Goal: Information Seeking & Learning: Understand process/instructions

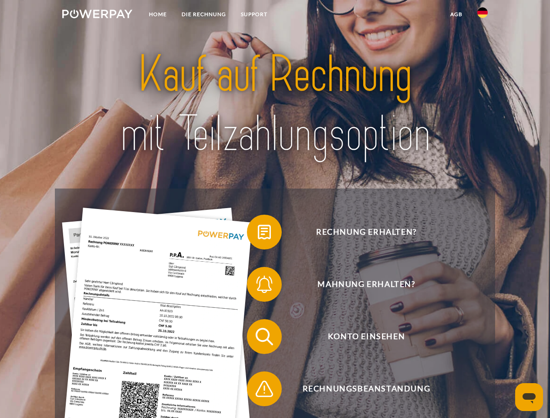
click at [97, 15] on img at bounding box center [97, 14] width 70 height 9
click at [483, 15] on img at bounding box center [482, 12] width 10 height 10
click at [456, 14] on link "agb" at bounding box center [456, 15] width 27 height 16
click at [258, 234] on span at bounding box center [252, 232] width 44 height 44
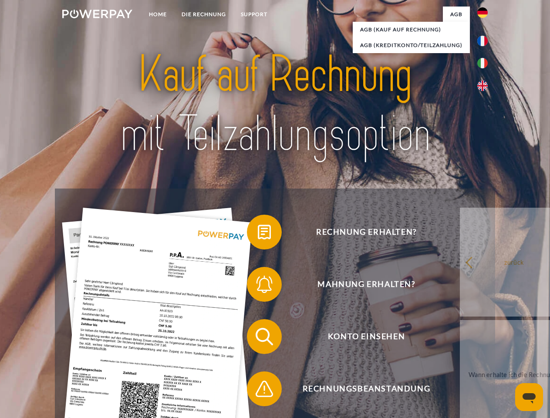
click at [258, 286] on span at bounding box center [252, 285] width 44 height 44
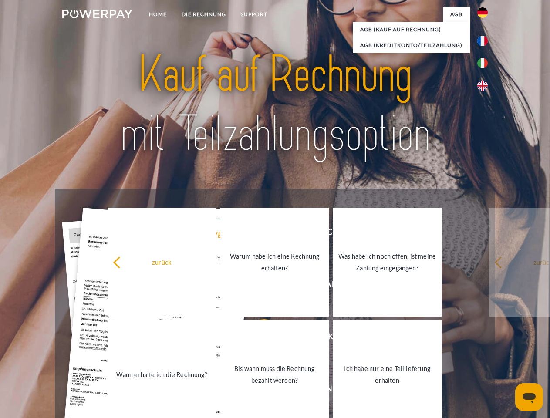
click at [258, 338] on link "Bis wann muss die Rechnung bezahlt werden?" at bounding box center [274, 374] width 108 height 109
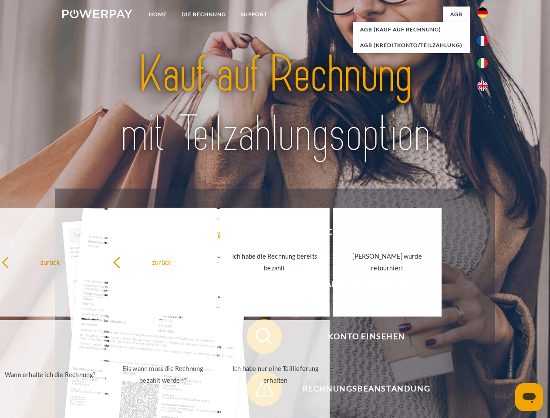
click at [258, 391] on span at bounding box center [252, 389] width 44 height 44
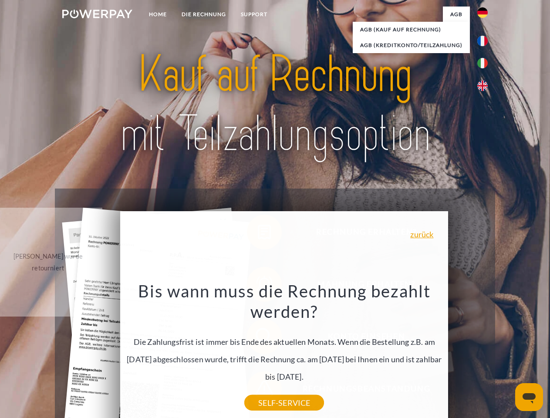
click at [529, 397] on icon "Messaging-Fenster öffnen" at bounding box center [529, 398] width 13 height 10
